Goal: Transaction & Acquisition: Download file/media

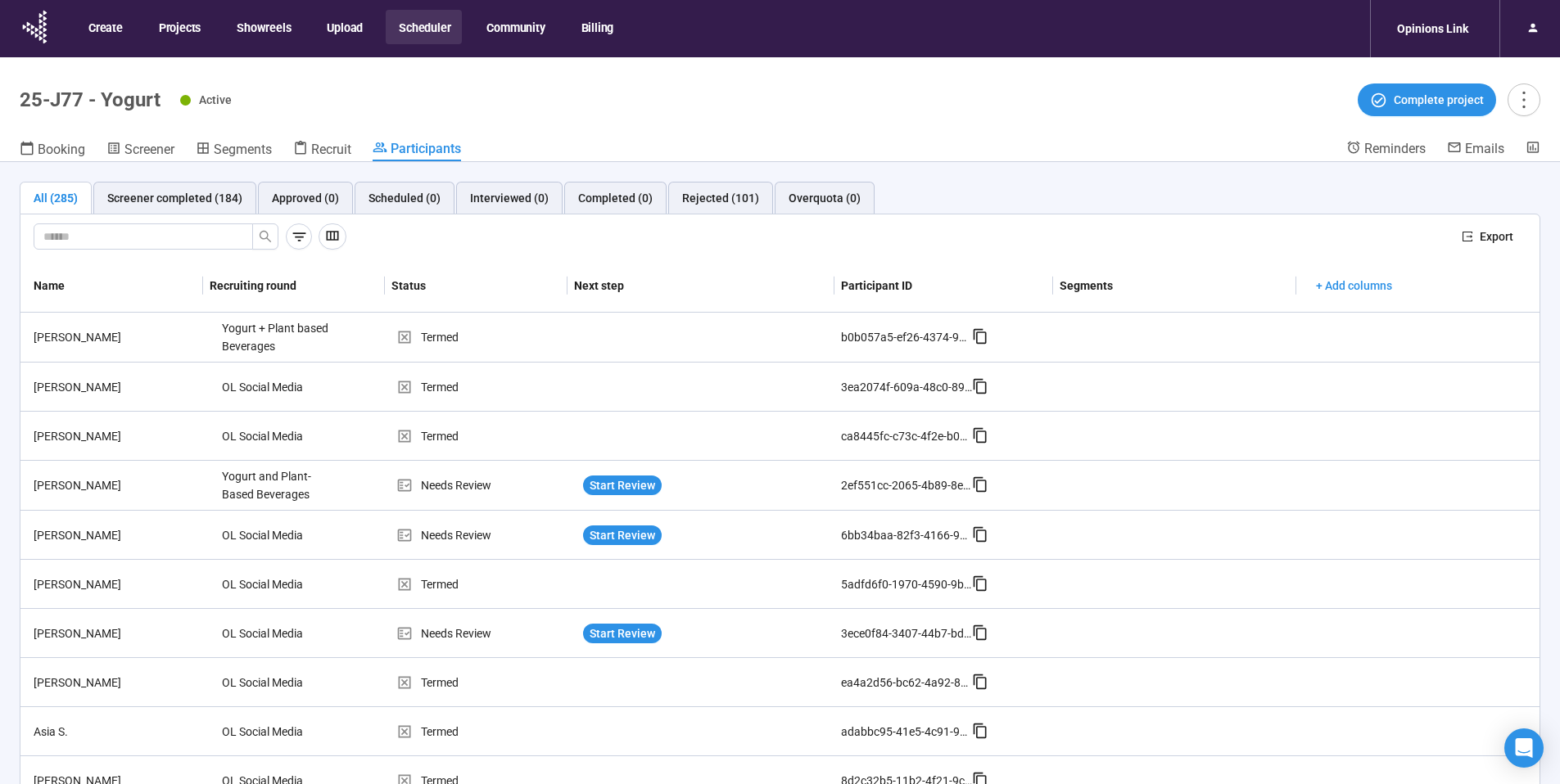
click at [427, 32] on button "Scheduler" at bounding box center [424, 27] width 76 height 35
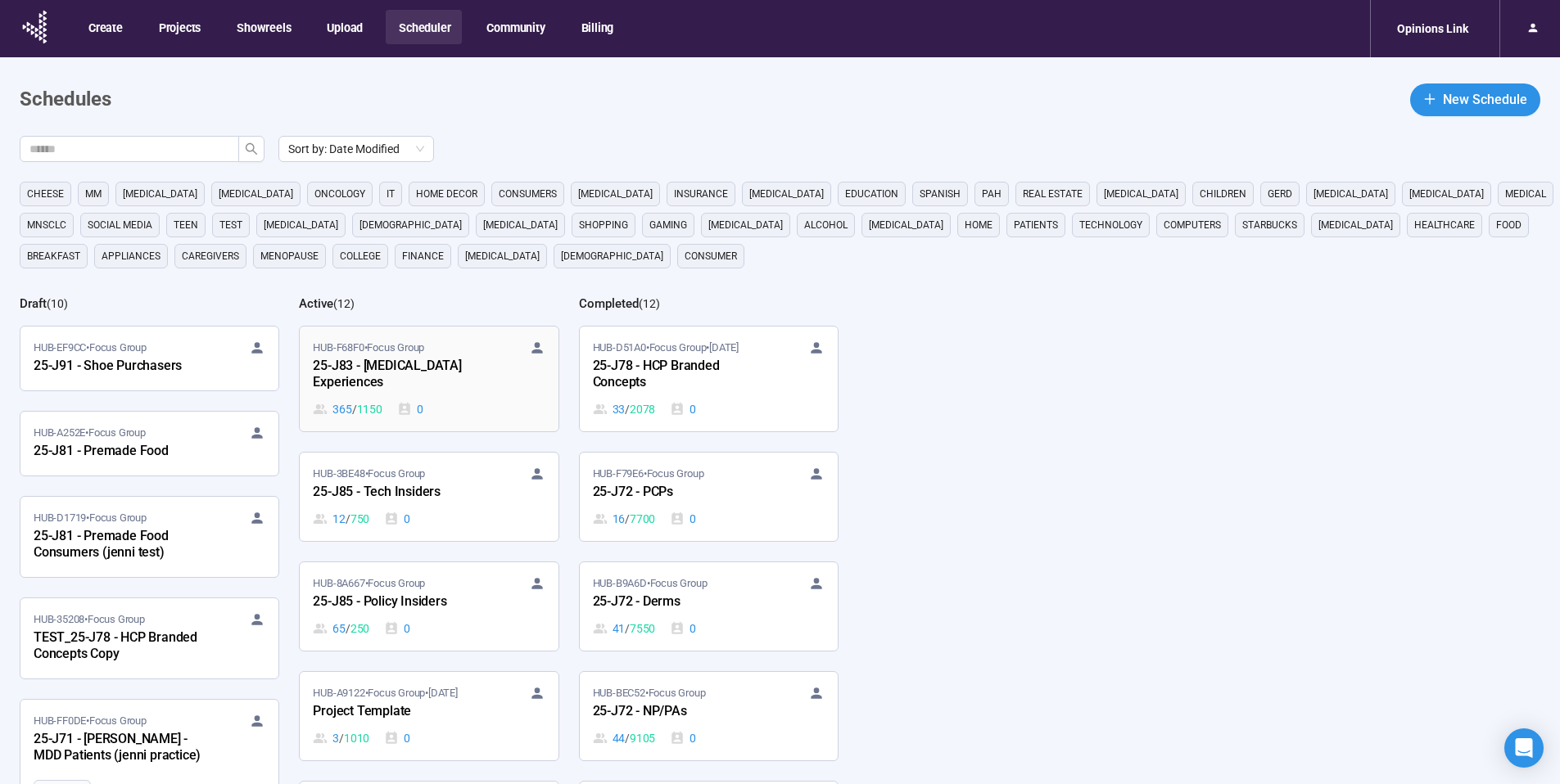
click at [459, 351] on div "HUB-F68F0 • Focus Group" at bounding box center [429, 347] width 232 height 16
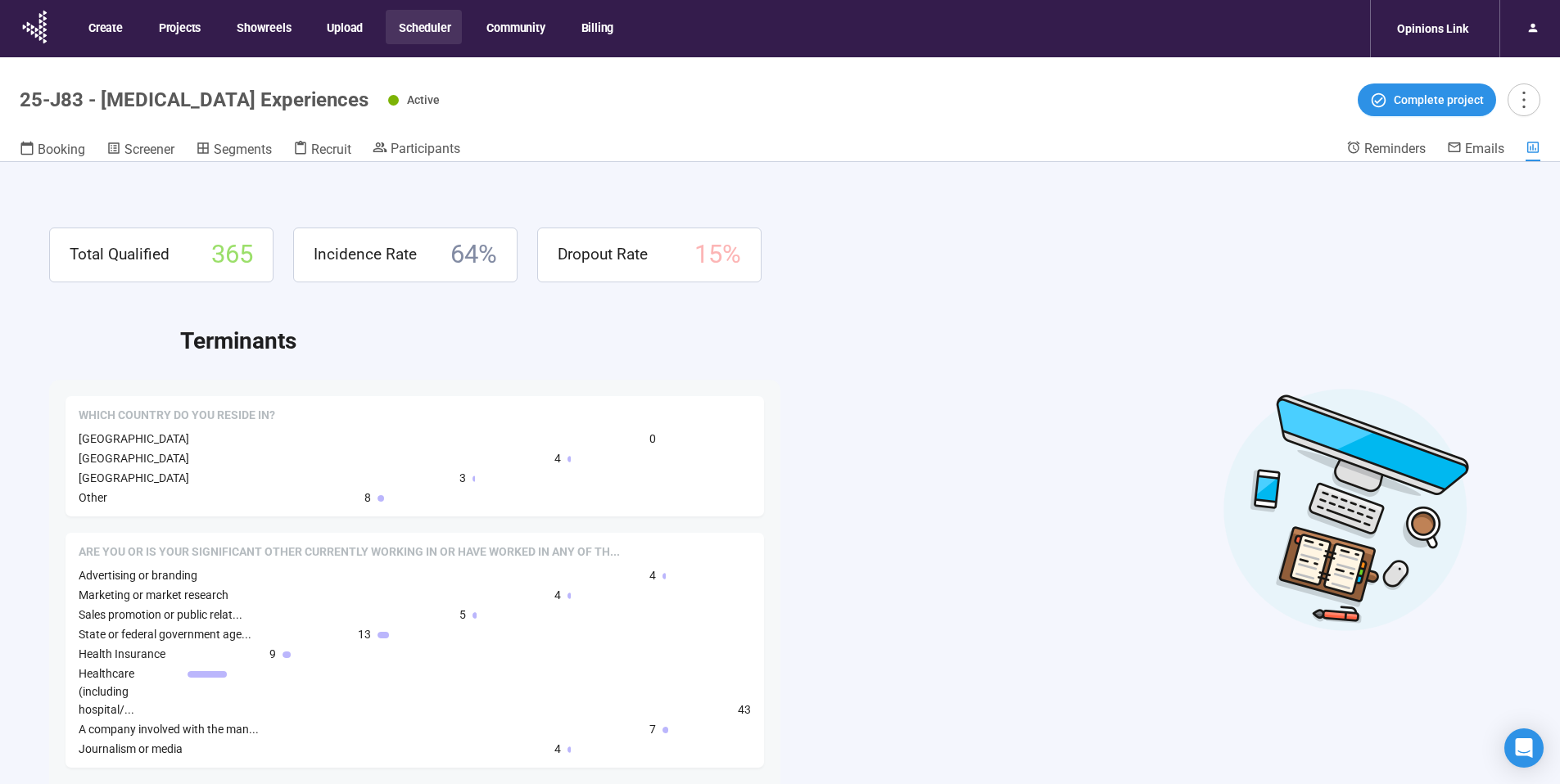
click at [429, 137] on header "25-J83 - [MEDICAL_DATA] Experiences Active Complete project Booking Screener Se…" at bounding box center [780, 109] width 1560 height 105
click at [427, 144] on span "Participants" at bounding box center [425, 149] width 69 height 16
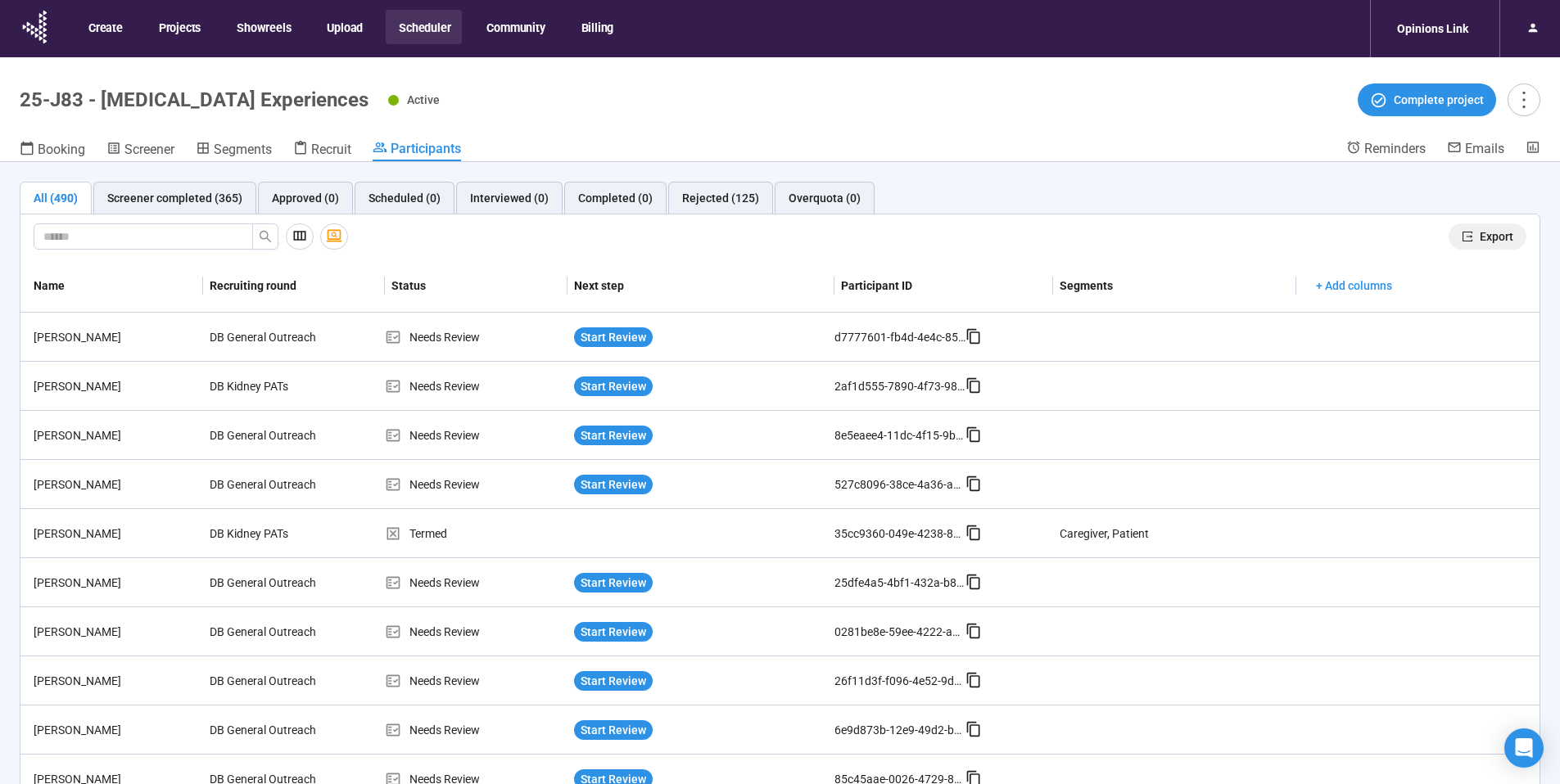
click at [1480, 231] on span "Export" at bounding box center [1496, 236] width 34 height 18
click at [42, 35] on icon at bounding box center [35, 27] width 41 height 42
